Goal: Entertainment & Leisure: Consume media (video, audio)

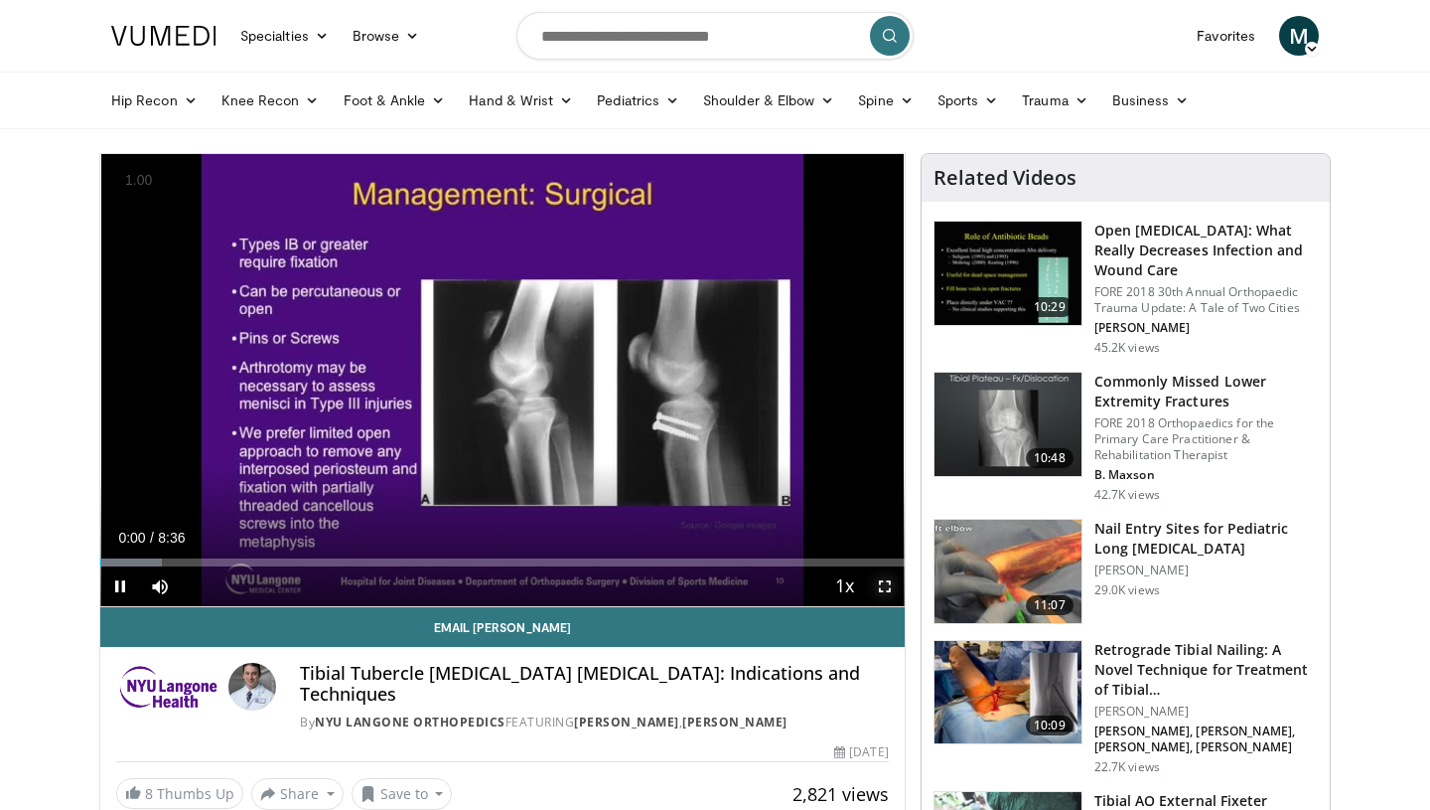
click at [880, 588] on span "Video Player" at bounding box center [885, 586] width 40 height 40
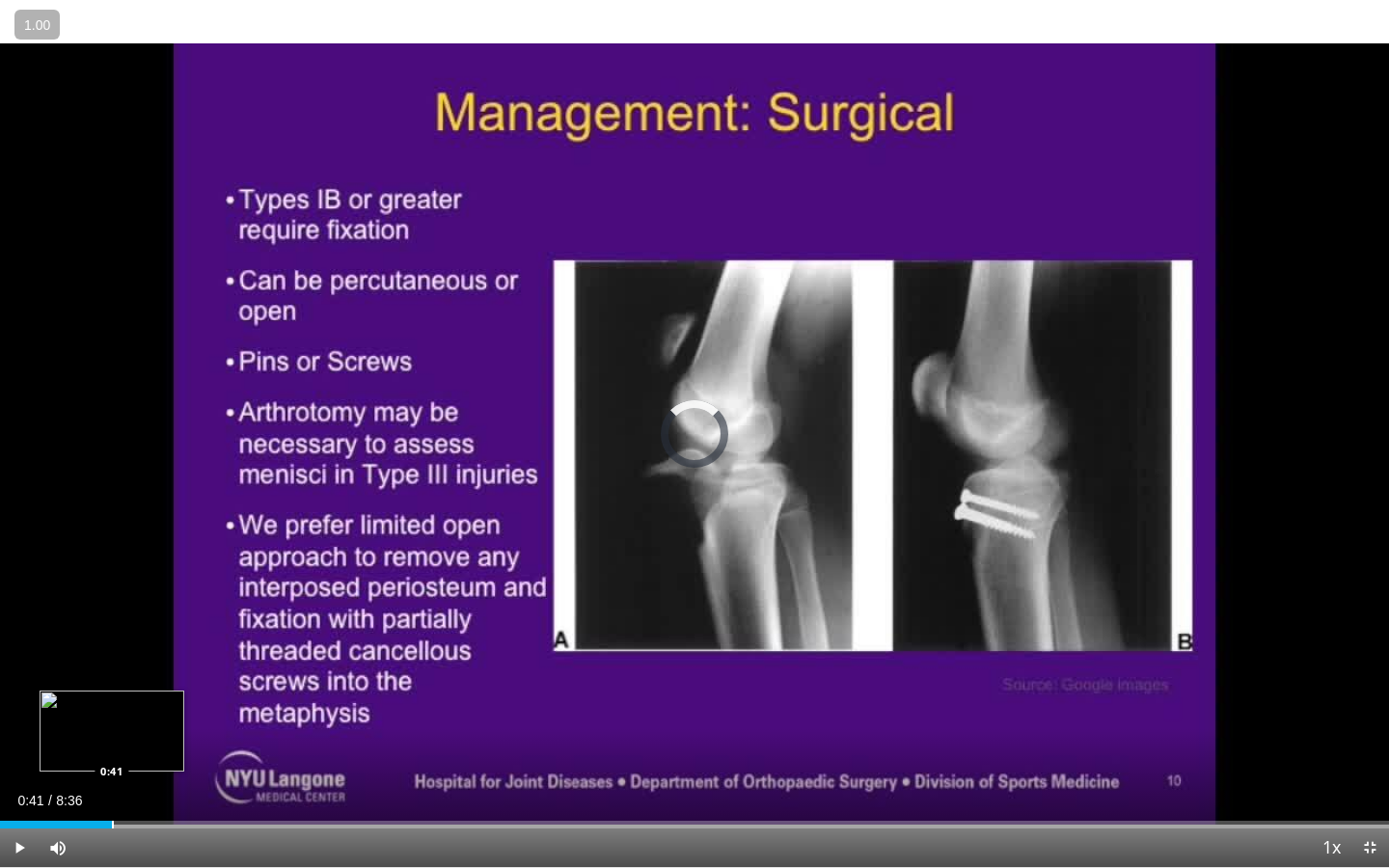
click at [112, 785] on div "Progress Bar" at bounding box center [113, 824] width 2 height 8
click at [172, 785] on div "Progress Bar" at bounding box center [173, 824] width 2 height 8
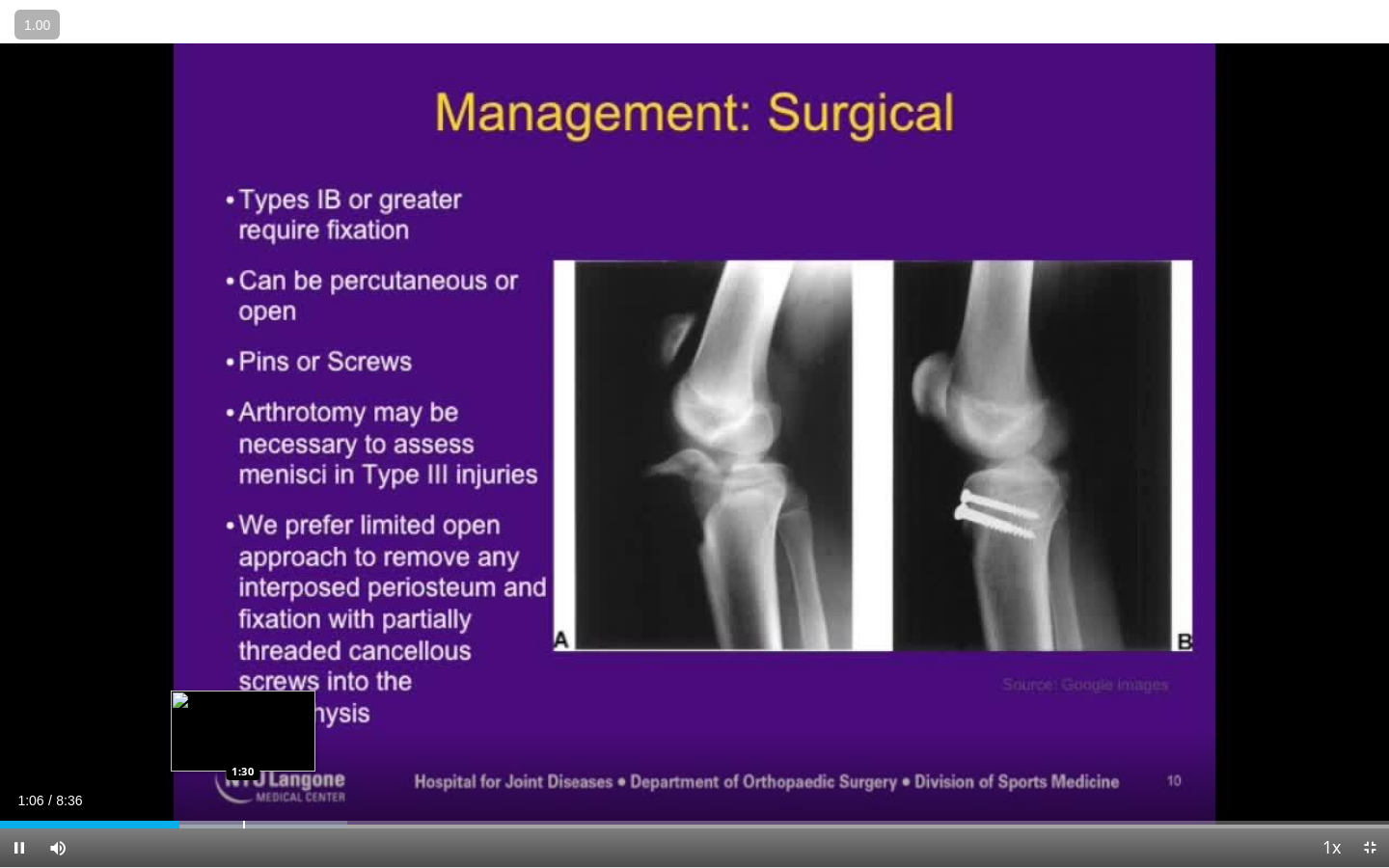
click at [243, 785] on div "Progress Bar" at bounding box center [244, 824] width 2 height 8
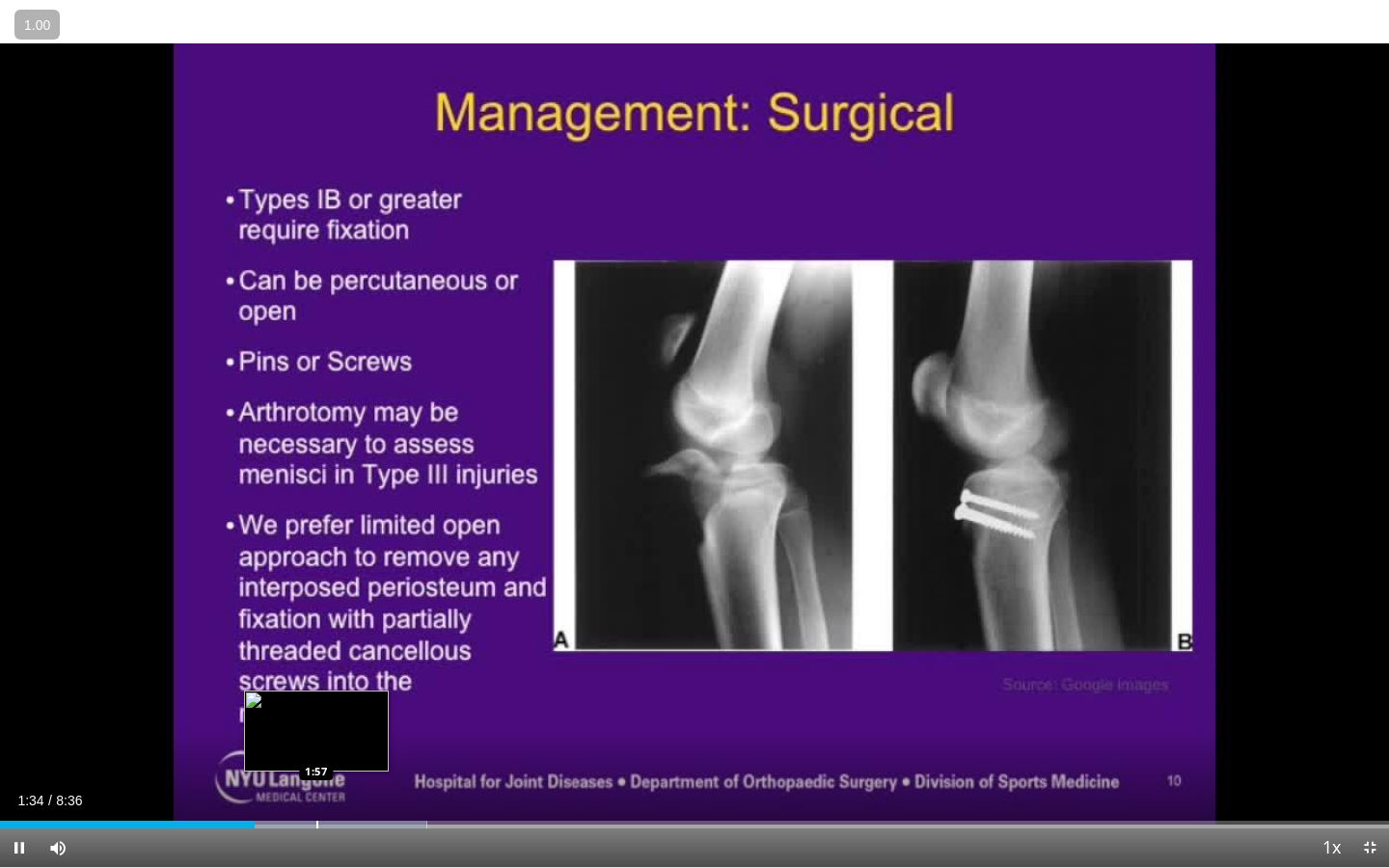
click at [317, 785] on div "Progress Bar" at bounding box center [318, 824] width 2 height 8
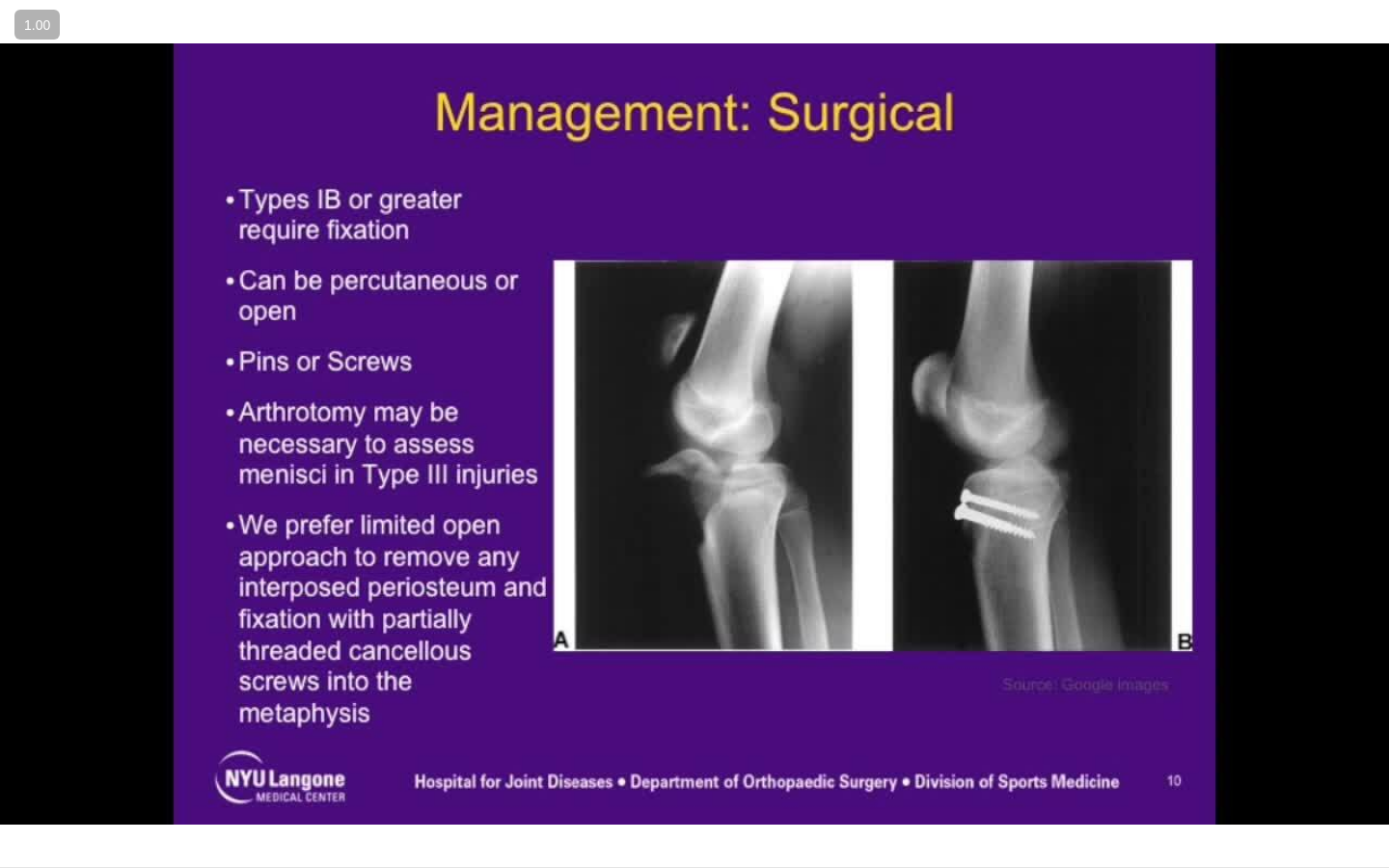
click at [403, 785] on div "10 seconds Tap to unmute" at bounding box center [694, 433] width 1389 height 867
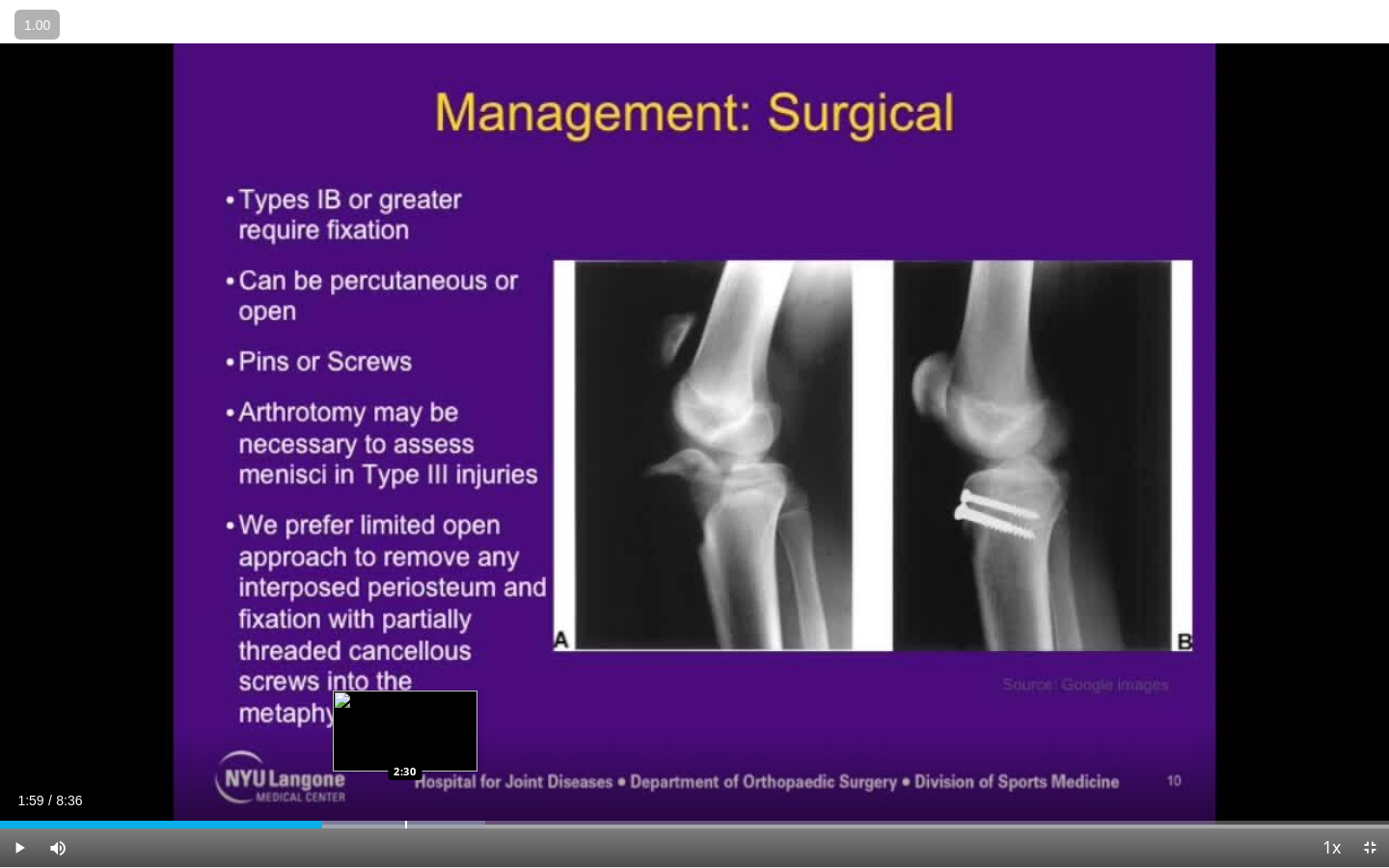
click at [405, 785] on div "Progress Bar" at bounding box center [406, 824] width 2 height 8
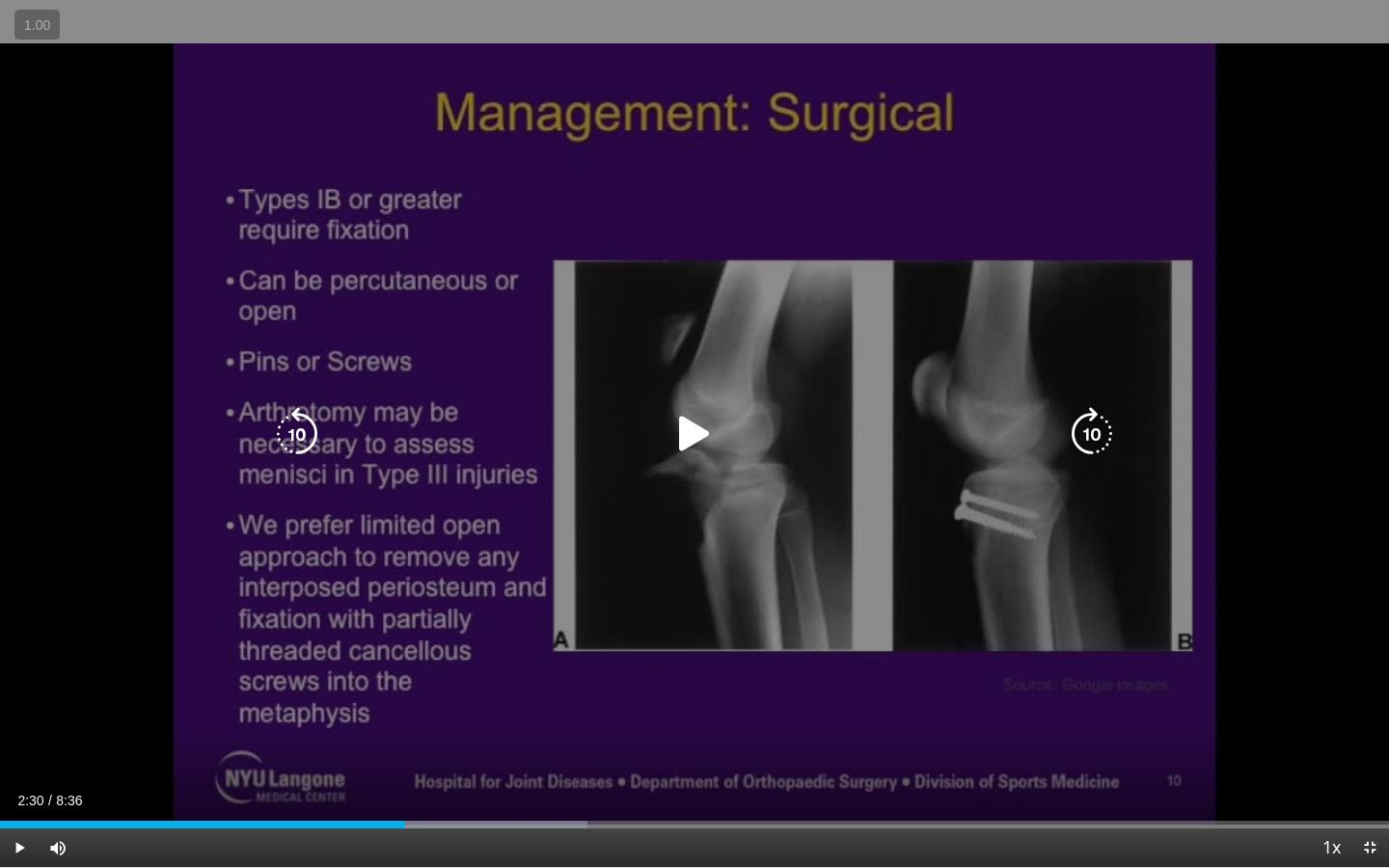
click at [421, 779] on div "10 seconds Tap to unmute" at bounding box center [694, 433] width 1389 height 867
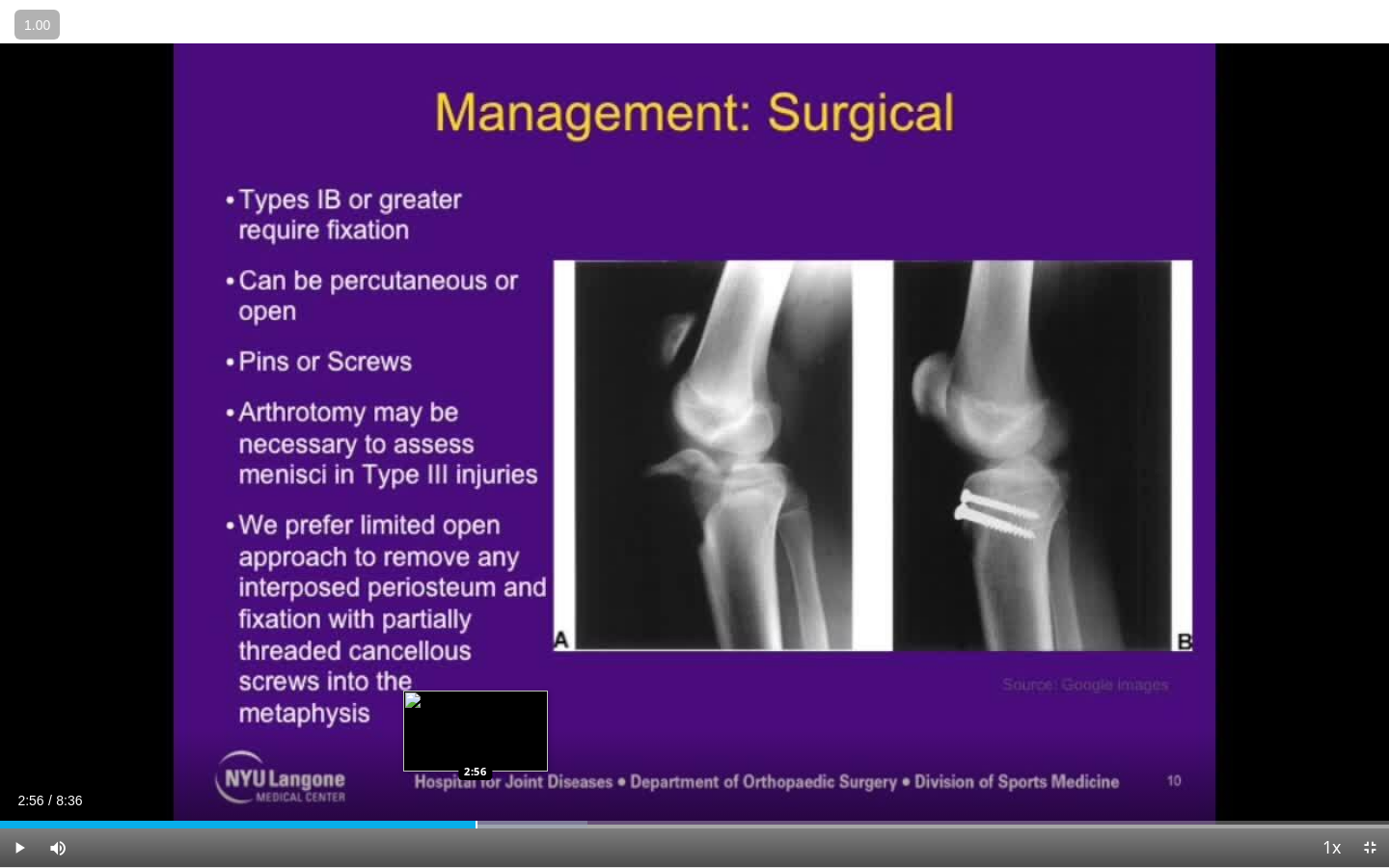
click at [476, 785] on div "Progress Bar" at bounding box center [477, 824] width 2 height 8
click at [505, 785] on div "Progress Bar" at bounding box center [506, 824] width 2 height 8
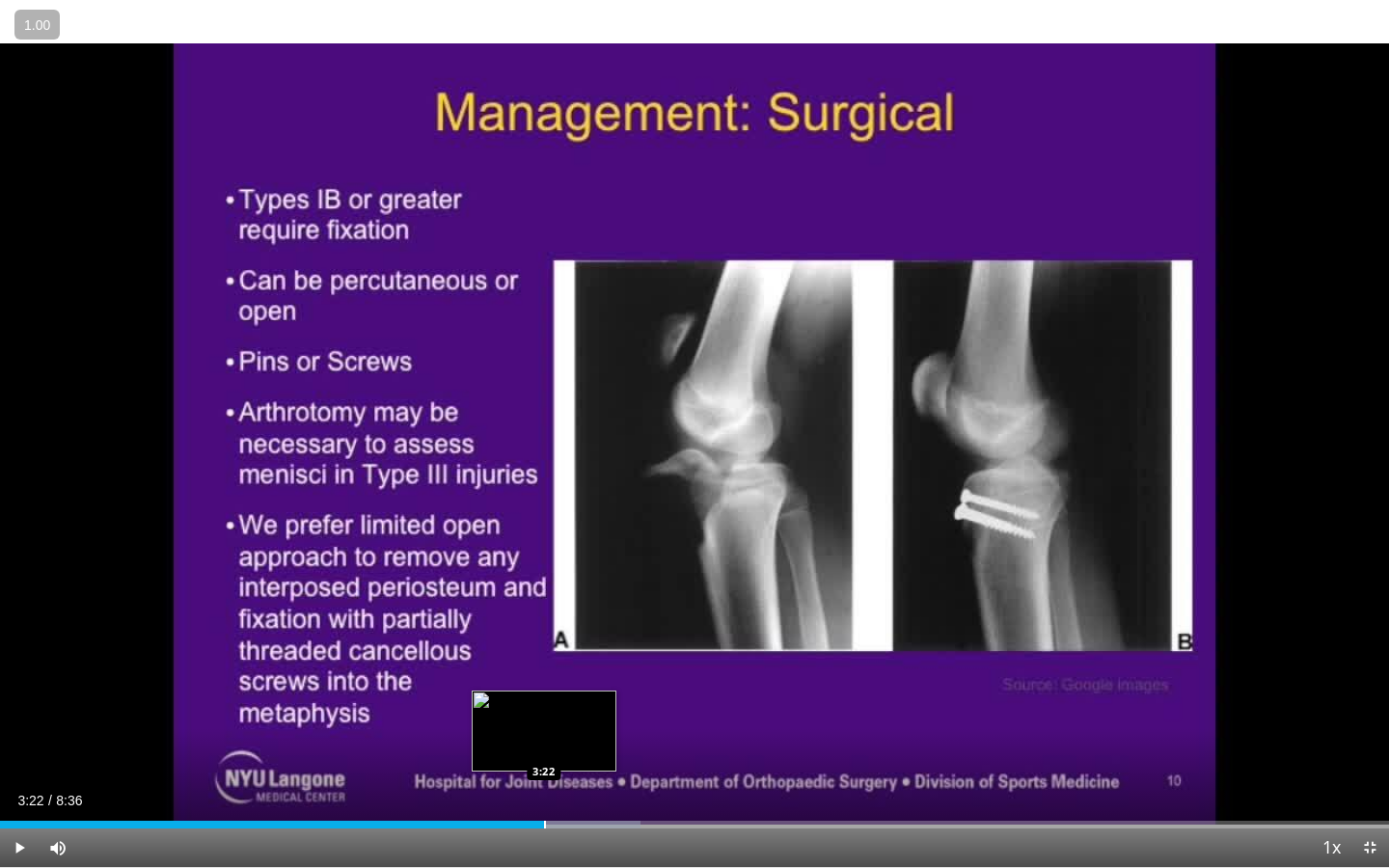
click at [544, 785] on div "Progress Bar" at bounding box center [545, 824] width 2 height 8
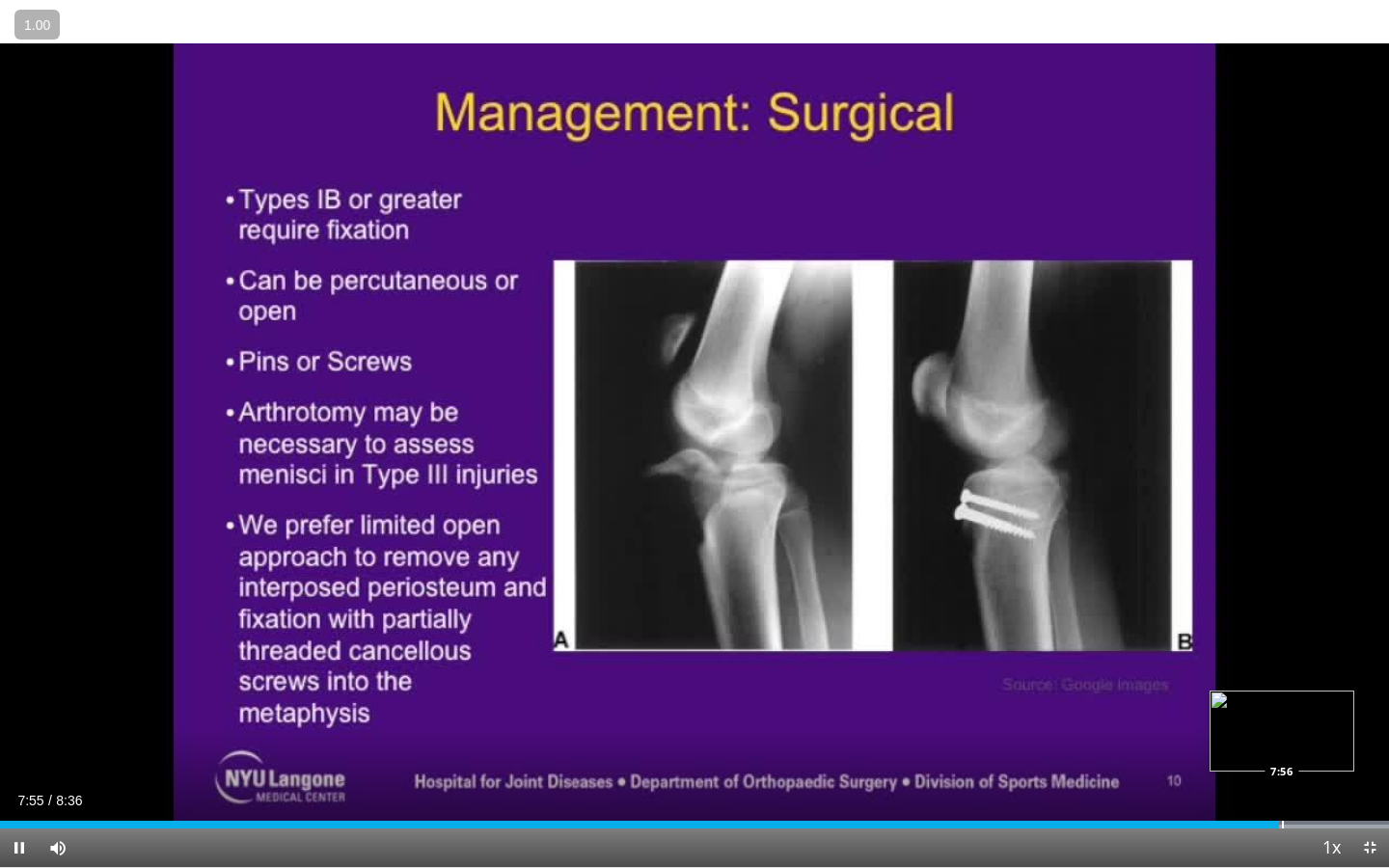
click at [1282, 785] on div "Loaded : 100.00% 7:55 7:56" at bounding box center [694, 818] width 1389 height 18
click at [1296, 785] on div "Progress Bar" at bounding box center [1297, 824] width 2 height 8
click at [1313, 785] on div "Progress Bar" at bounding box center [1314, 824] width 2 height 8
click at [1323, 785] on div "Progress Bar" at bounding box center [1324, 824] width 2 height 8
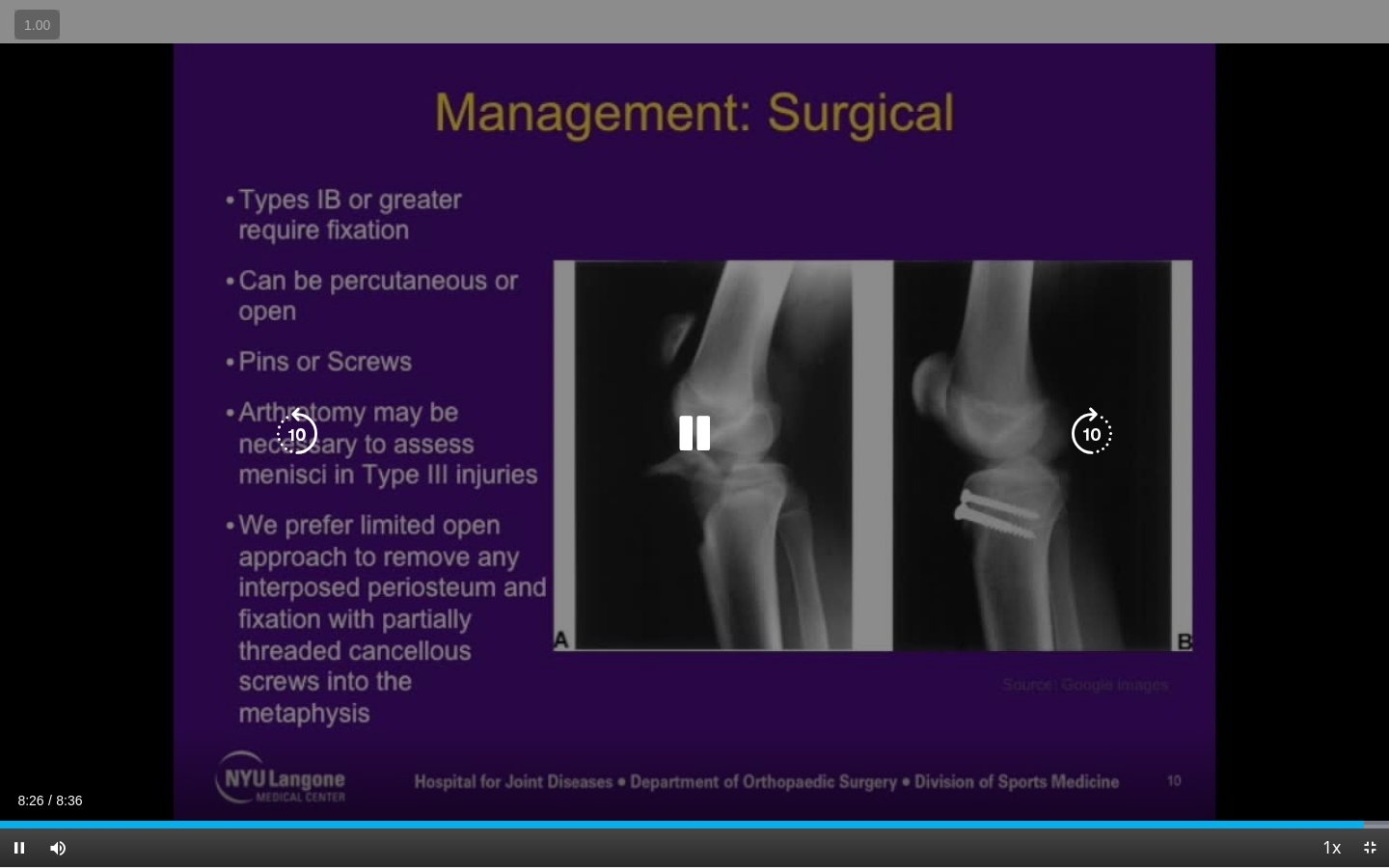
click at [918, 492] on div "10 seconds Tap to unmute" at bounding box center [694, 433] width 1389 height 867
